Goal: Task Accomplishment & Management: Complete application form

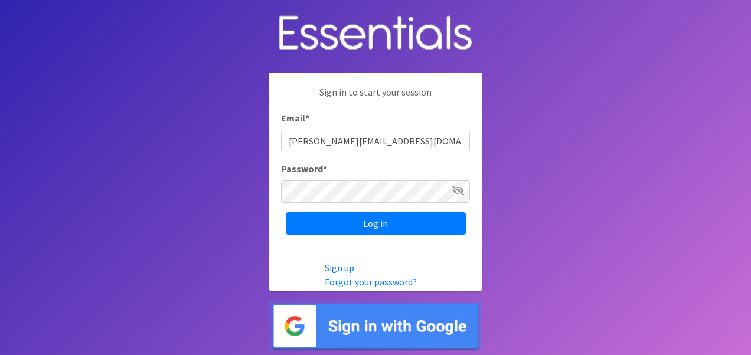
type input "terri.gram@hennepin.co"
click at [286, 212] on input "Log in" at bounding box center [376, 223] width 180 height 22
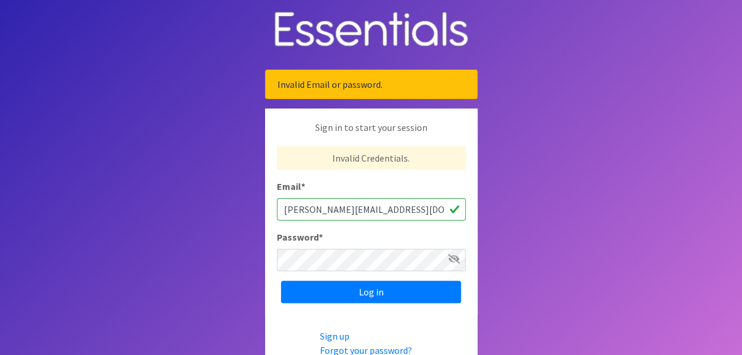
click at [386, 208] on input "terri.gram@hennepin.co" at bounding box center [371, 209] width 189 height 22
type input "[PERSON_NAME][EMAIL_ADDRESS][DOMAIN_NAME]"
click at [281, 281] on input "Log in" at bounding box center [371, 292] width 180 height 22
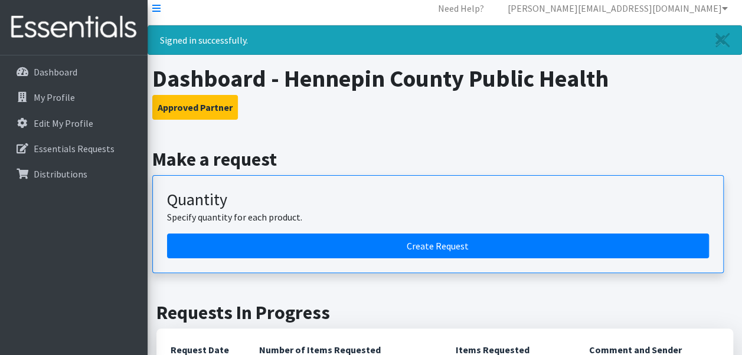
scroll to position [9, 0]
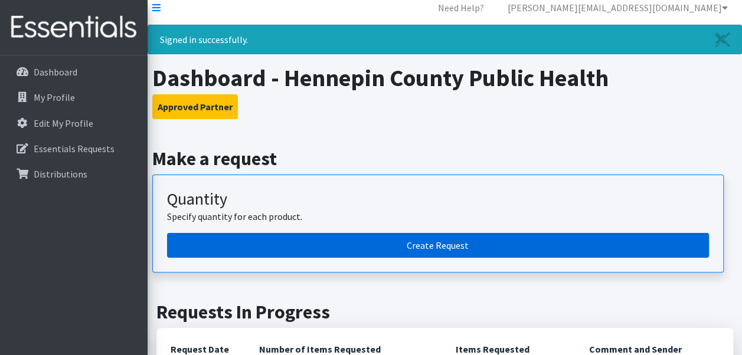
click at [445, 244] on link "Create Request" at bounding box center [438, 245] width 542 height 25
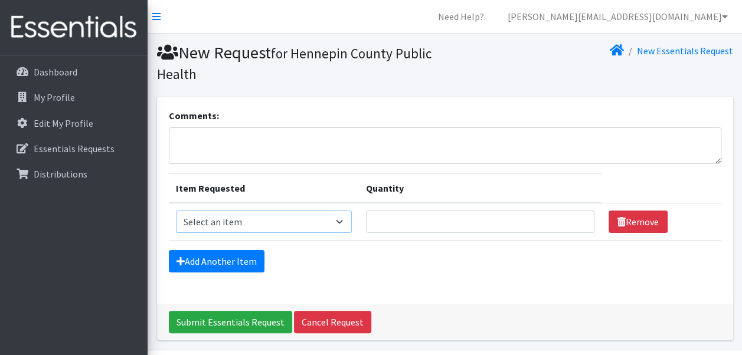
click at [339, 224] on select "Select an item Kids (Newborn) Kids (Size 1) Kids (Size 2) Kids (Size 3) Kids (S…" at bounding box center [264, 222] width 176 height 22
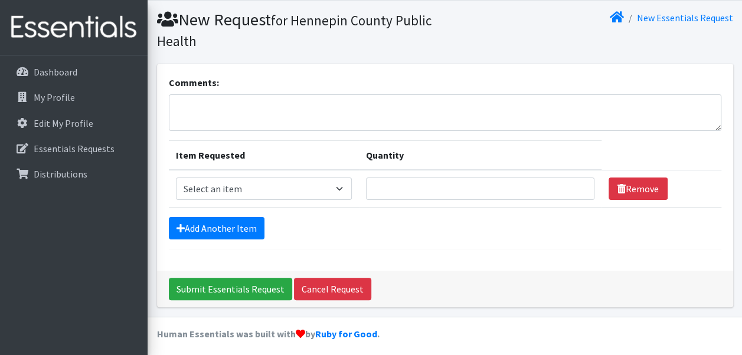
scroll to position [37, 0]
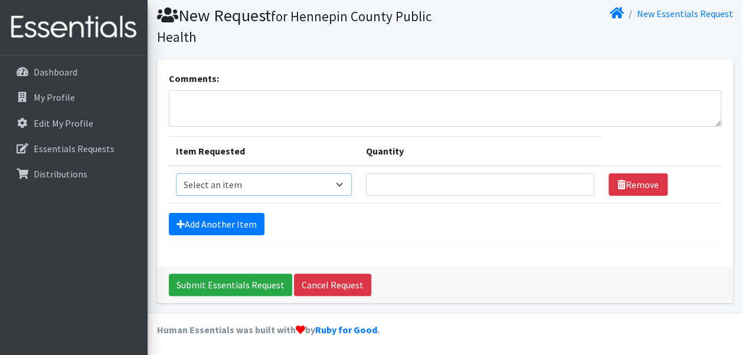
click at [336, 183] on select "Select an item Kids (Newborn) Kids (Size 1) Kids (Size 2) Kids (Size 3) Kids (S…" at bounding box center [264, 185] width 176 height 22
select select "11343"
click at [176, 174] on select "Select an item Kids (Newborn) Kids (Size 1) Kids (Size 2) Kids (Size 3) Kids (S…" at bounding box center [264, 185] width 176 height 22
click at [392, 179] on input "Quantity" at bounding box center [480, 185] width 228 height 22
type input "19200"
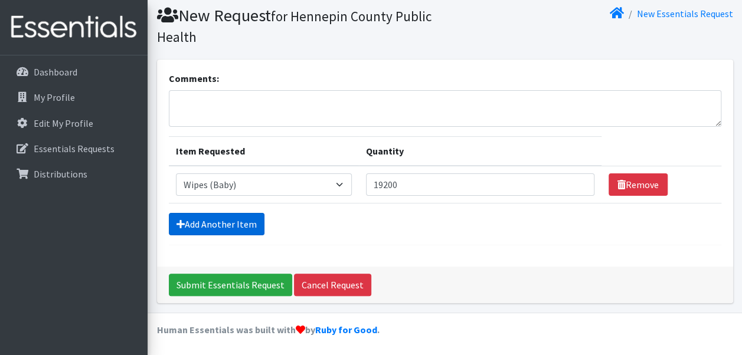
click at [181, 223] on icon at bounding box center [180, 224] width 8 height 9
click at [177, 220] on icon at bounding box center [180, 224] width 8 height 9
click at [364, 241] on form "Comments: Item Requested Quantity Item Requested Select an item Kids (Newborn) …" at bounding box center [445, 158] width 552 height 174
click at [182, 222] on icon at bounding box center [180, 224] width 8 height 9
click at [461, 231] on div "Add Another Item" at bounding box center [445, 224] width 552 height 22
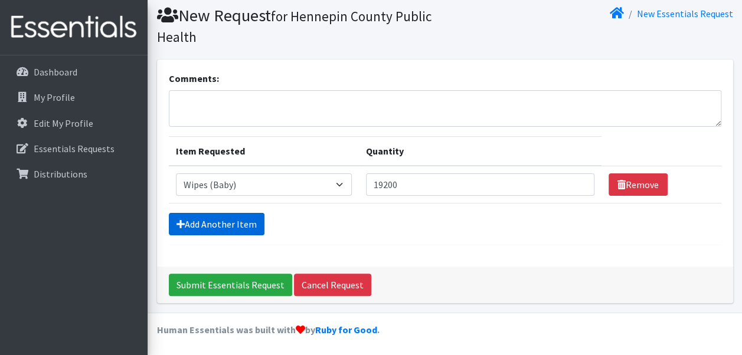
click at [181, 223] on icon at bounding box center [180, 224] width 8 height 9
click at [223, 223] on link "Add Another Item" at bounding box center [217, 224] width 96 height 22
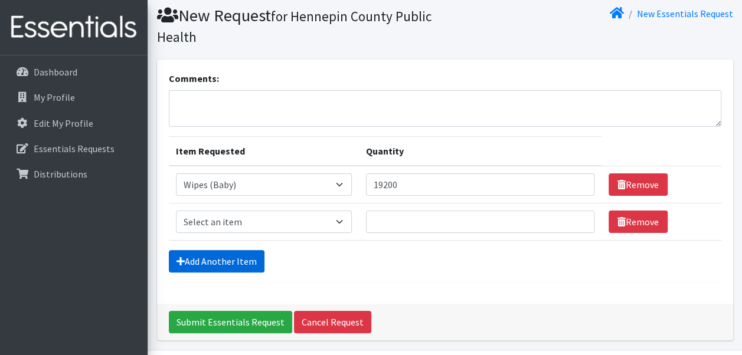
scroll to position [74, 0]
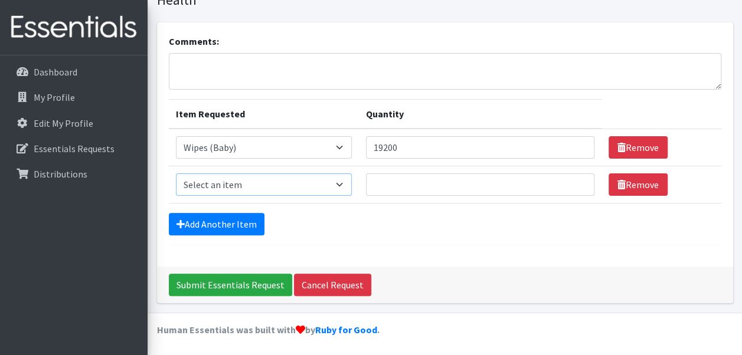
click at [284, 185] on select "Select an item Kids (Newborn) Kids (Size 1) Kids (Size 2) Kids (Size 3) Kids (S…" at bounding box center [264, 185] width 176 height 22
select select "11351"
click at [176, 174] on select "Select an item Kids (Newborn) Kids (Size 1) Kids (Size 2) Kids (Size 3) Kids (S…" at bounding box center [264, 185] width 176 height 22
click at [230, 215] on link "Add Another Item" at bounding box center [217, 224] width 96 height 22
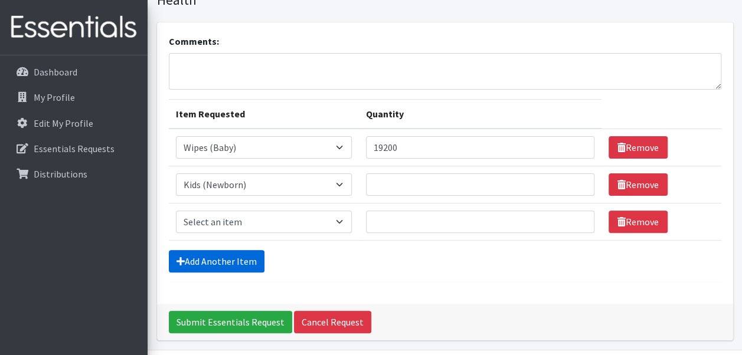
scroll to position [111, 0]
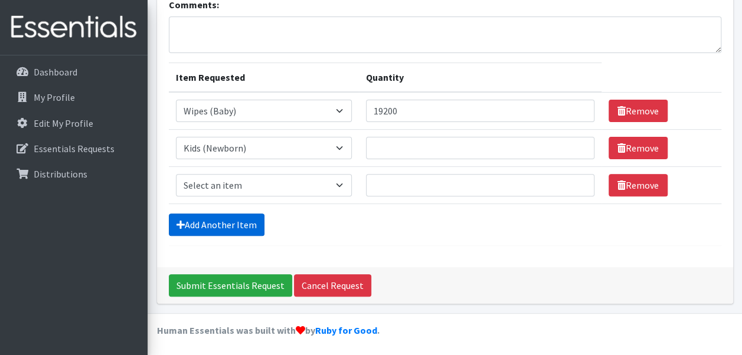
click at [174, 222] on link "Add Another Item" at bounding box center [217, 225] width 96 height 22
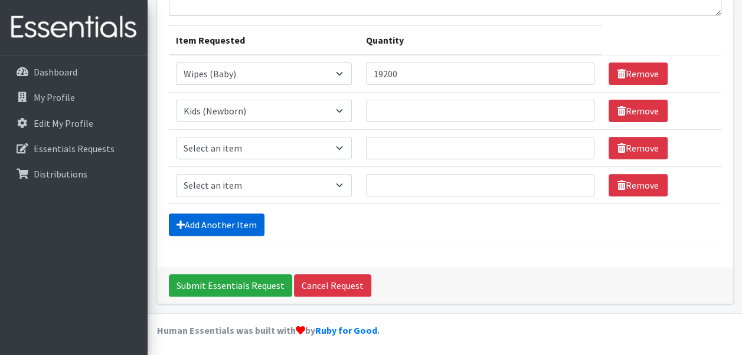
click at [174, 222] on link "Add Another Item" at bounding box center [217, 225] width 96 height 22
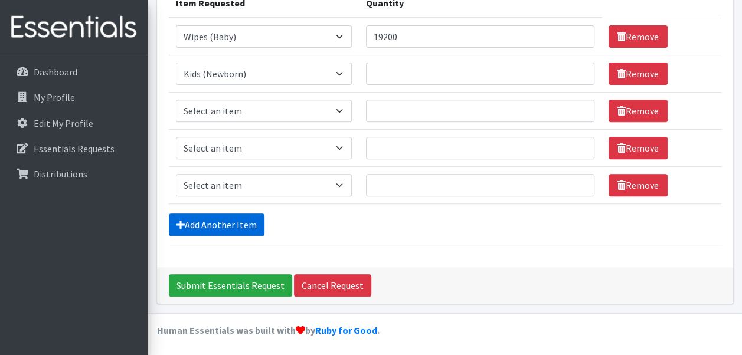
click at [174, 222] on link "Add Another Item" at bounding box center [217, 225] width 96 height 22
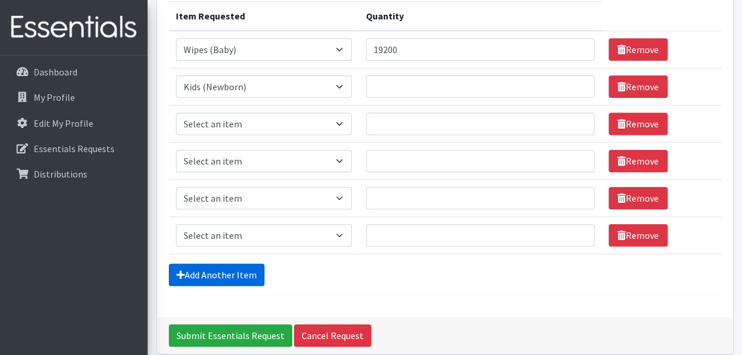
scroll to position [170, 0]
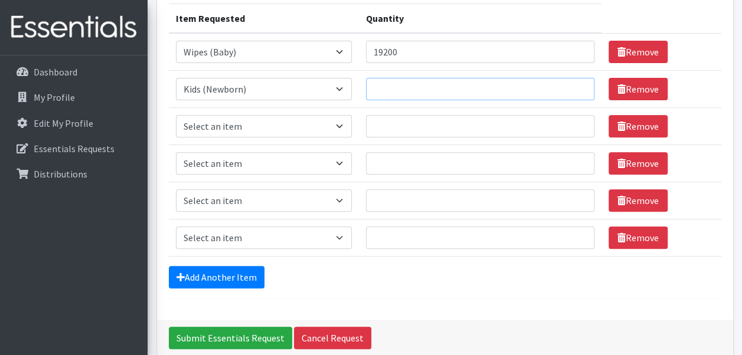
click at [404, 91] on input "Quantity" at bounding box center [480, 89] width 228 height 22
type input "3200"
click at [340, 118] on select "Select an item Kids (Newborn) Kids (Size 1) Kids (Size 2) Kids (Size 3) Kids (S…" at bounding box center [264, 126] width 176 height 22
select select "11350"
click at [176, 115] on select "Select an item Kids (Newborn) Kids (Size 1) Kids (Size 2) Kids (Size 3) Kids (S…" at bounding box center [264, 126] width 176 height 22
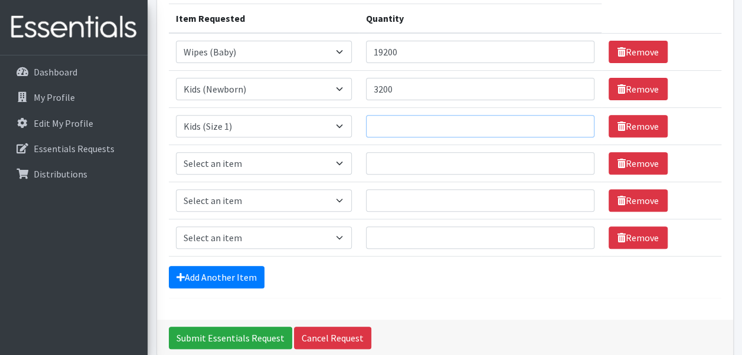
click at [391, 125] on input "Quantity" at bounding box center [480, 126] width 228 height 22
type input "4400"
click at [342, 162] on select "Select an item Kids (Newborn) Kids (Size 1) Kids (Size 2) Kids (Size 3) Kids (S…" at bounding box center [264, 163] width 176 height 22
select select "11348"
click at [176, 152] on select "Select an item Kids (Newborn) Kids (Size 1) Kids (Size 2) Kids (Size 3) Kids (S…" at bounding box center [264, 163] width 176 height 22
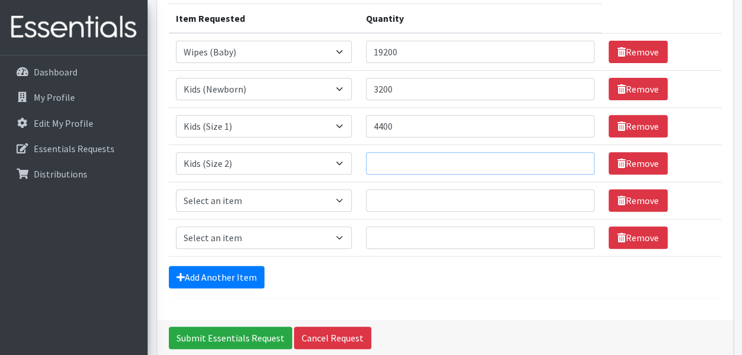
click at [391, 161] on input "Quantity" at bounding box center [480, 163] width 228 height 22
type input "3400"
click at [338, 194] on select "Select an item Kids (Newborn) Kids (Size 1) Kids (Size 2) Kids (Size 3) Kids (S…" at bounding box center [264, 200] width 176 height 22
select select "11361"
click at [176, 189] on select "Select an item Kids (Newborn) Kids (Size 1) Kids (Size 2) Kids (Size 3) Kids (S…" at bounding box center [264, 200] width 176 height 22
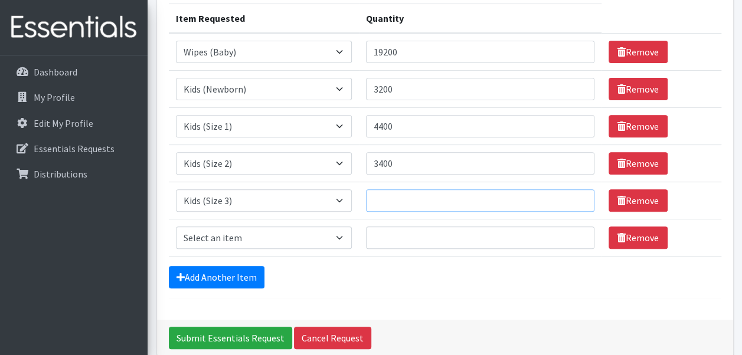
click at [412, 198] on input "Quantity" at bounding box center [480, 200] width 228 height 22
type input "2800"
click at [341, 235] on select "Select an item Kids (Newborn) Kids (Size 1) Kids (Size 2) Kids (Size 3) Kids (S…" at bounding box center [264, 238] width 176 height 22
select select "11349"
click at [176, 227] on select "Select an item Kids (Newborn) Kids (Size 1) Kids (Size 2) Kids (Size 3) Kids (S…" at bounding box center [264, 238] width 176 height 22
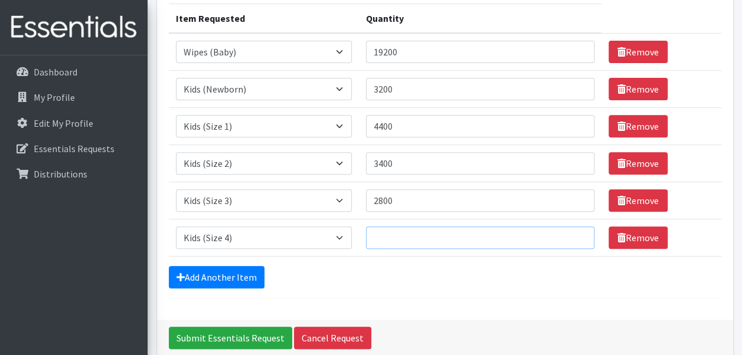
click at [399, 238] on input "Quantity" at bounding box center [480, 238] width 228 height 22
type input "2800"
click at [195, 270] on link "Add Another Item" at bounding box center [217, 277] width 96 height 22
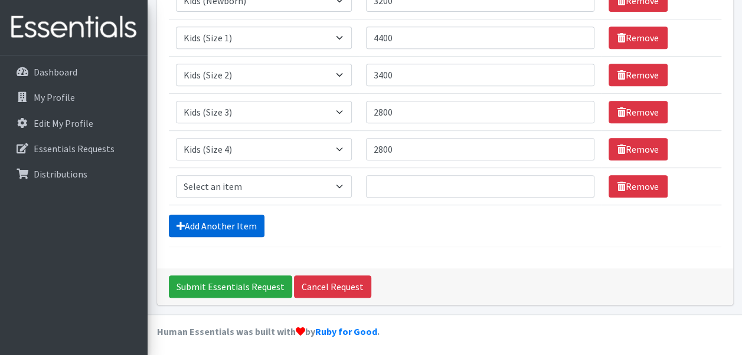
scroll to position [259, 0]
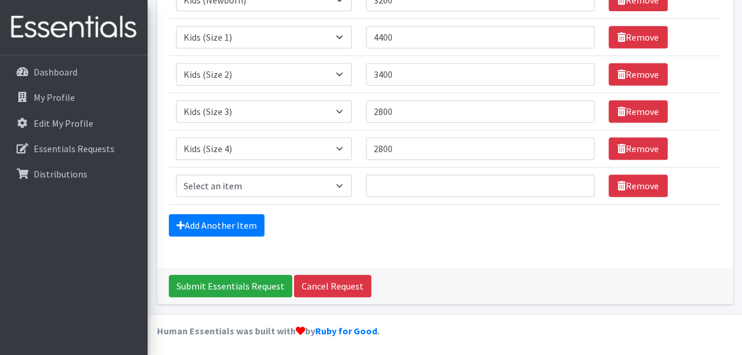
click at [189, 210] on form "Comments: Item Requested Quantity Item Requested Select an item Kids (Newborn) …" at bounding box center [445, 48] width 552 height 397
click at [184, 217] on link "Add Another Item" at bounding box center [217, 225] width 96 height 22
click at [185, 217] on link "Add Another Item" at bounding box center [217, 225] width 96 height 22
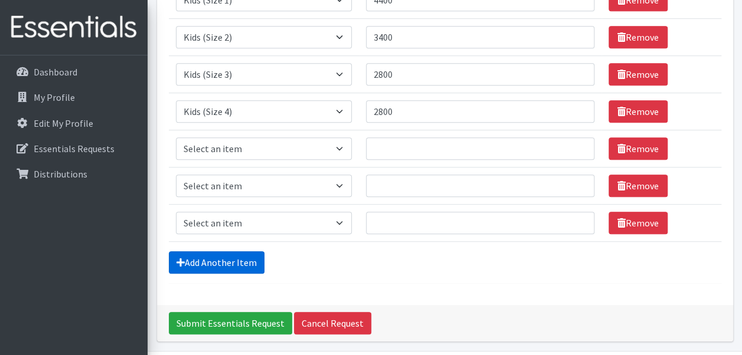
scroll to position [333, 0]
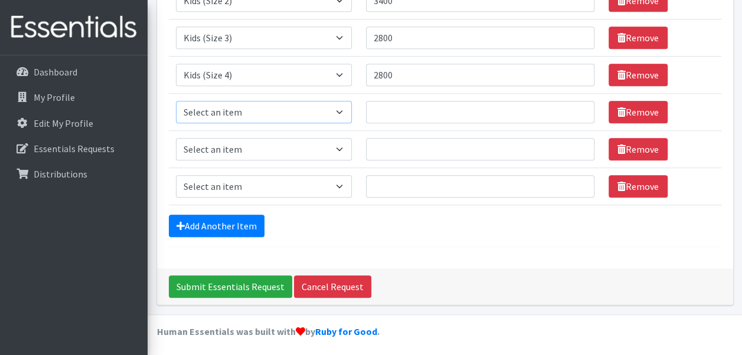
click at [341, 110] on select "Select an item Kids (Newborn) Kids (Size 1) Kids (Size 2) Kids (Size 3) Kids (S…" at bounding box center [264, 112] width 176 height 22
select select "11322"
click at [176, 101] on select "Select an item Kids (Newborn) Kids (Size 1) Kids (Size 2) Kids (Size 3) Kids (S…" at bounding box center [264, 112] width 176 height 22
click at [389, 104] on input "Quantity" at bounding box center [480, 112] width 228 height 22
type input "3600"
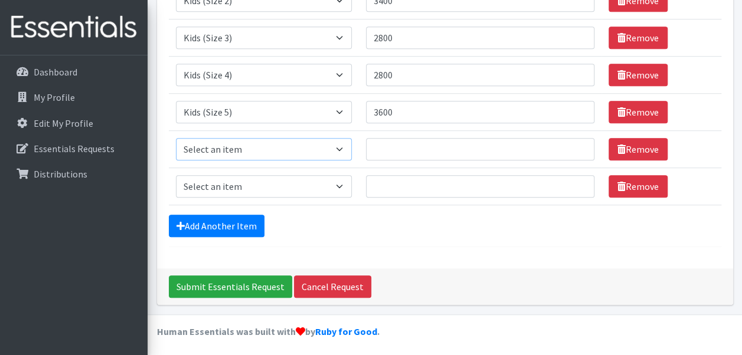
click at [340, 148] on select "Select an item Kids (Newborn) Kids (Size 1) Kids (Size 2) Kids (Size 3) Kids (S…" at bounding box center [264, 149] width 176 height 22
select select "11346"
click at [176, 138] on select "Select an item Kids (Newborn) Kids (Size 1) Kids (Size 2) Kids (Size 3) Kids (S…" at bounding box center [264, 149] width 176 height 22
click at [393, 146] on input "Quantity" at bounding box center [480, 149] width 228 height 22
type input "3400"
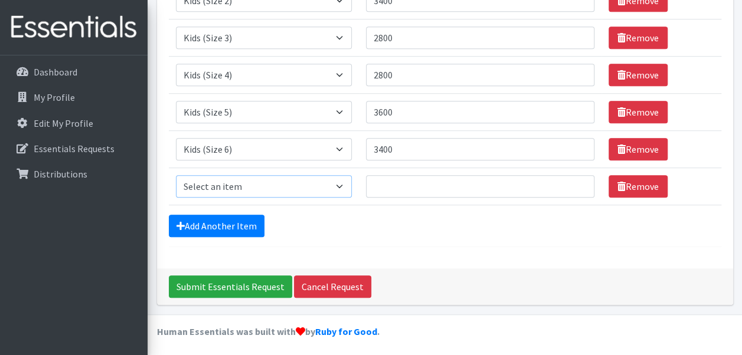
click at [340, 180] on select "Select an item Kids (Newborn) Kids (Size 1) Kids (Size 2) Kids (Size 3) Kids (S…" at bounding box center [264, 186] width 176 height 22
select select "14461"
click at [176, 175] on select "Select an item Kids (Newborn) Kids (Size 1) Kids (Size 2) Kids (Size 3) Kids (S…" at bounding box center [264, 186] width 176 height 22
click at [395, 182] on input "Quantity" at bounding box center [480, 186] width 228 height 22
type input "1400"
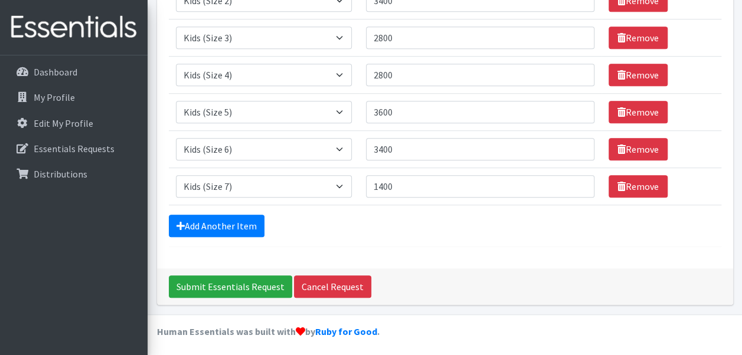
click at [385, 219] on div "Add Another Item" at bounding box center [445, 226] width 552 height 22
click at [246, 276] on input "Submit Essentials Request" at bounding box center [230, 287] width 123 height 22
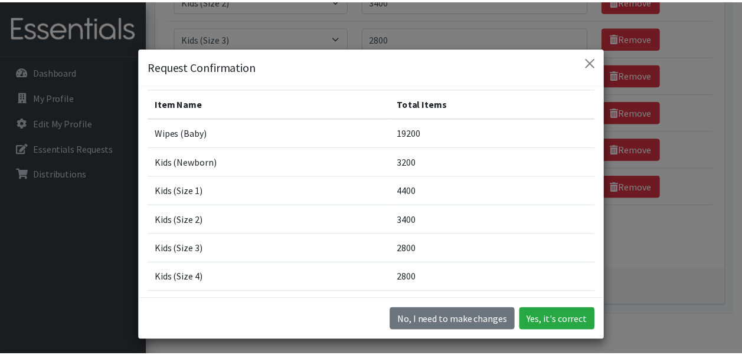
scroll to position [145, 0]
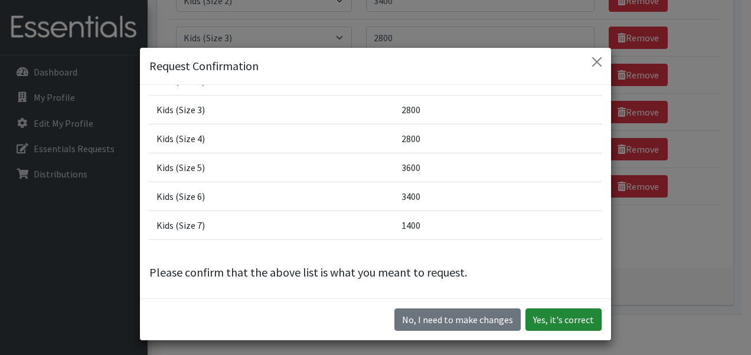
click at [570, 319] on button "Yes, it's correct" at bounding box center [563, 320] width 76 height 22
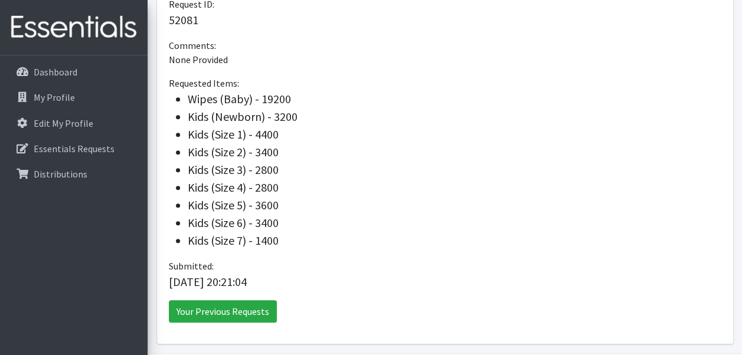
scroll to position [364, 0]
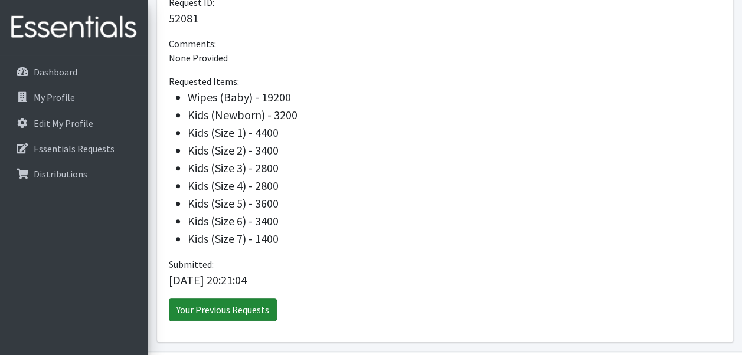
click at [230, 313] on link "Your Previous Requests" at bounding box center [223, 310] width 108 height 22
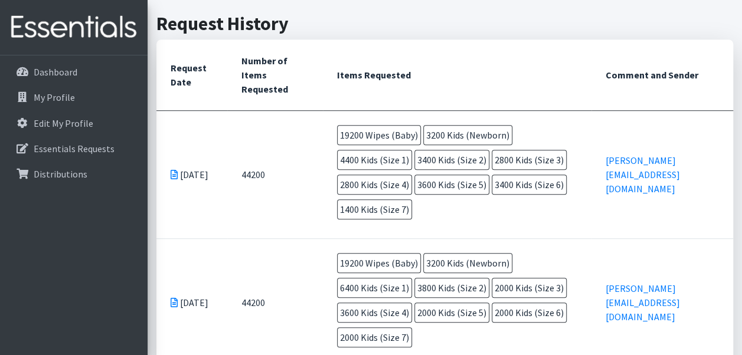
scroll to position [266, 0]
